Goal: Check status: Check status

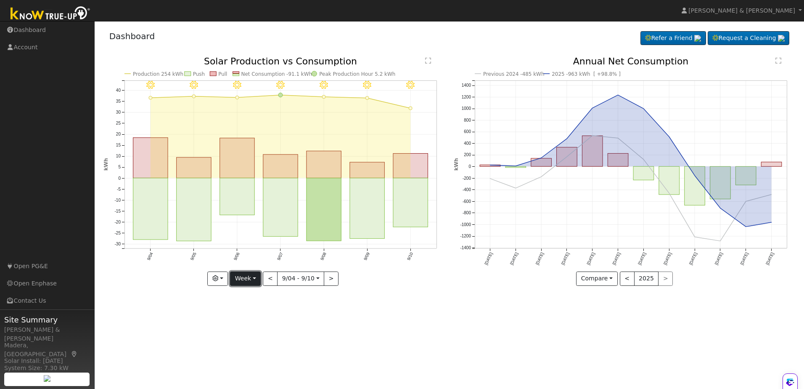
click at [259, 279] on button "Week" at bounding box center [245, 278] width 31 height 14
click at [255, 318] on link "Month" at bounding box center [260, 319] width 58 height 12
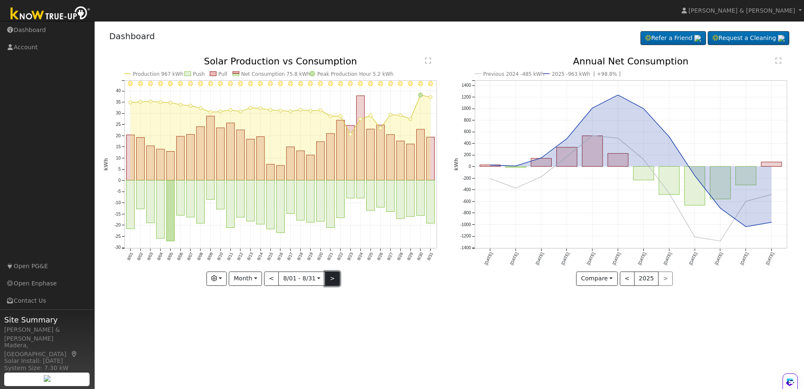
click at [329, 280] on button ">" at bounding box center [332, 278] width 15 height 14
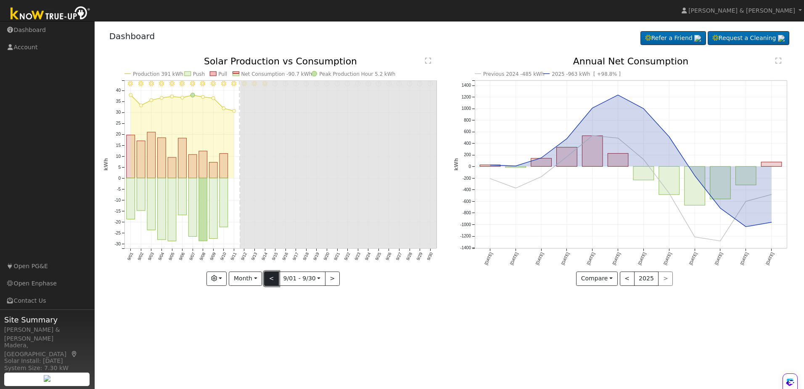
click at [274, 281] on button "<" at bounding box center [271, 278] width 15 height 14
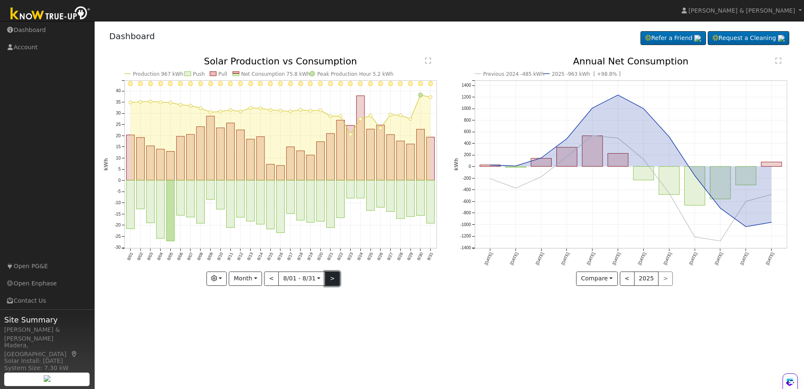
click at [333, 281] on button ">" at bounding box center [332, 278] width 15 height 14
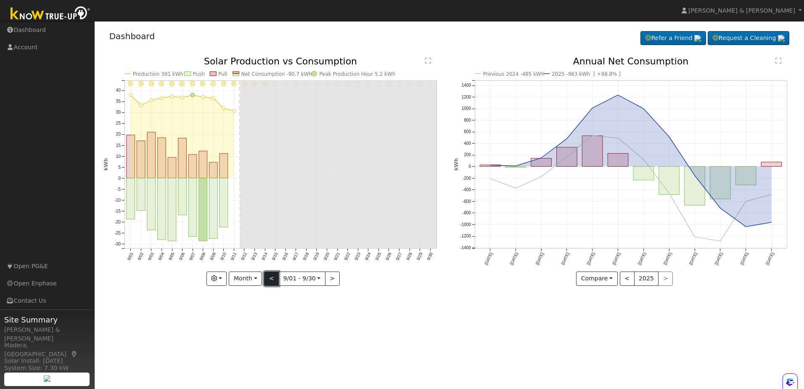
click at [272, 279] on button "<" at bounding box center [271, 278] width 15 height 14
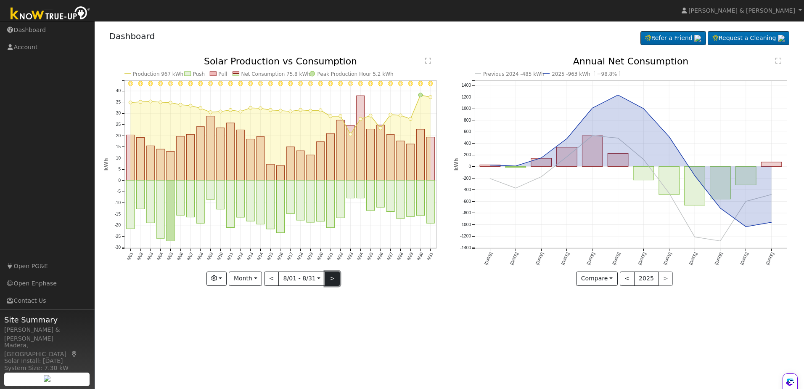
click at [328, 278] on button ">" at bounding box center [332, 278] width 15 height 14
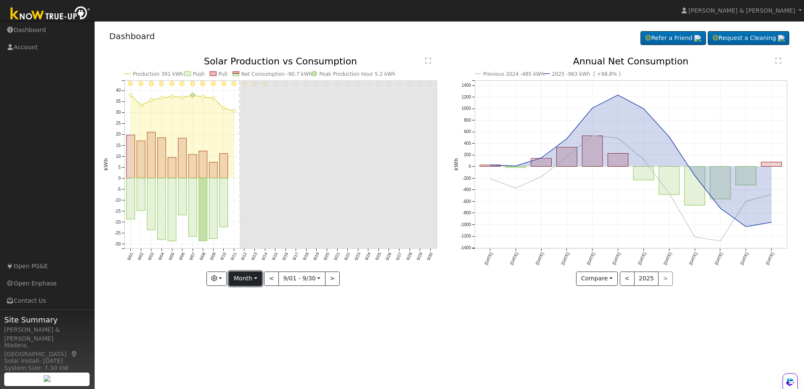
click at [257, 277] on button "Month" at bounding box center [245, 278] width 33 height 14
click at [249, 308] on link "Week" at bounding box center [258, 308] width 58 height 12
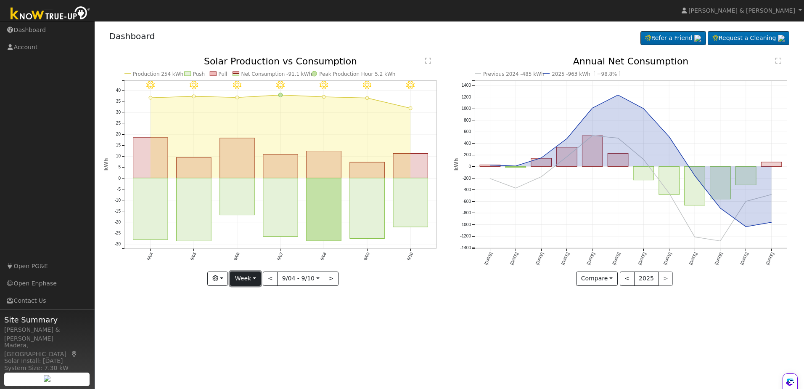
click at [256, 282] on button "Week" at bounding box center [245, 278] width 31 height 14
click at [248, 295] on link "Day" at bounding box center [260, 296] width 58 height 12
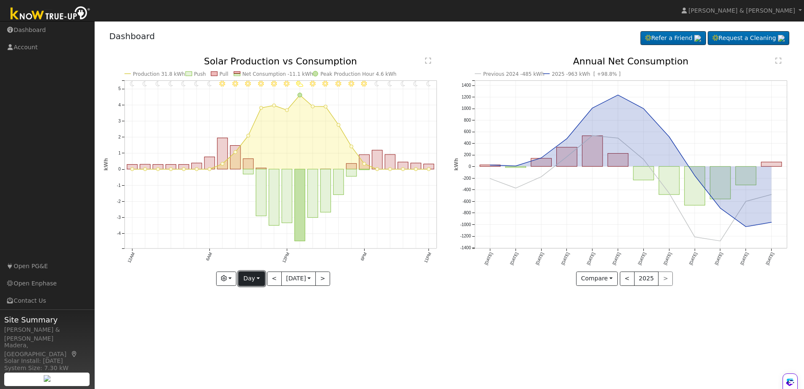
click at [255, 276] on button "Day" at bounding box center [252, 278] width 26 height 14
click at [255, 308] on link "Week" at bounding box center [268, 308] width 58 height 12
type input "[DATE]"
